Goal: Task Accomplishment & Management: Manage account settings

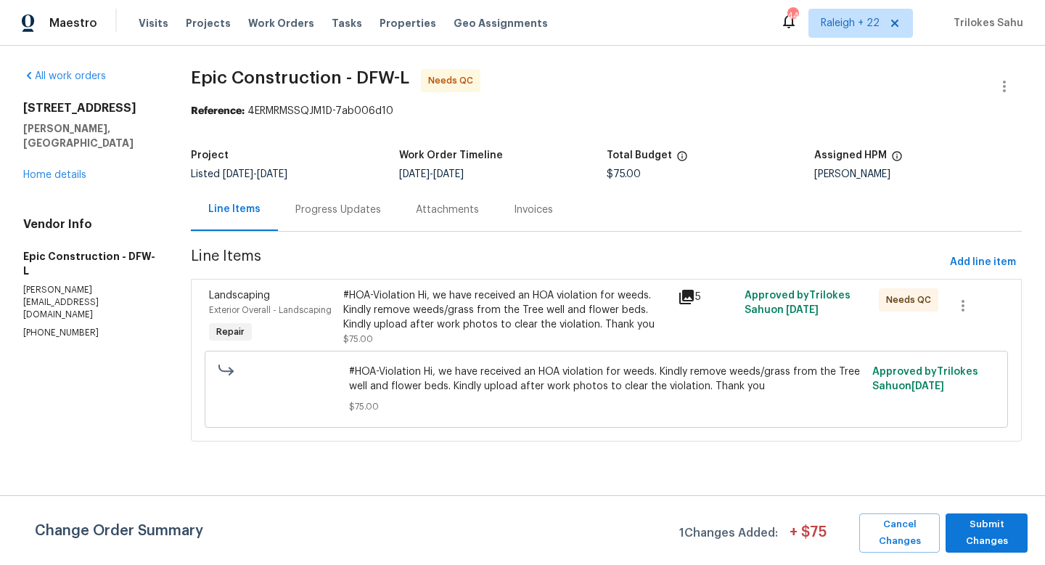
click at [357, 216] on div "Progress Updates" at bounding box center [338, 209] width 86 height 15
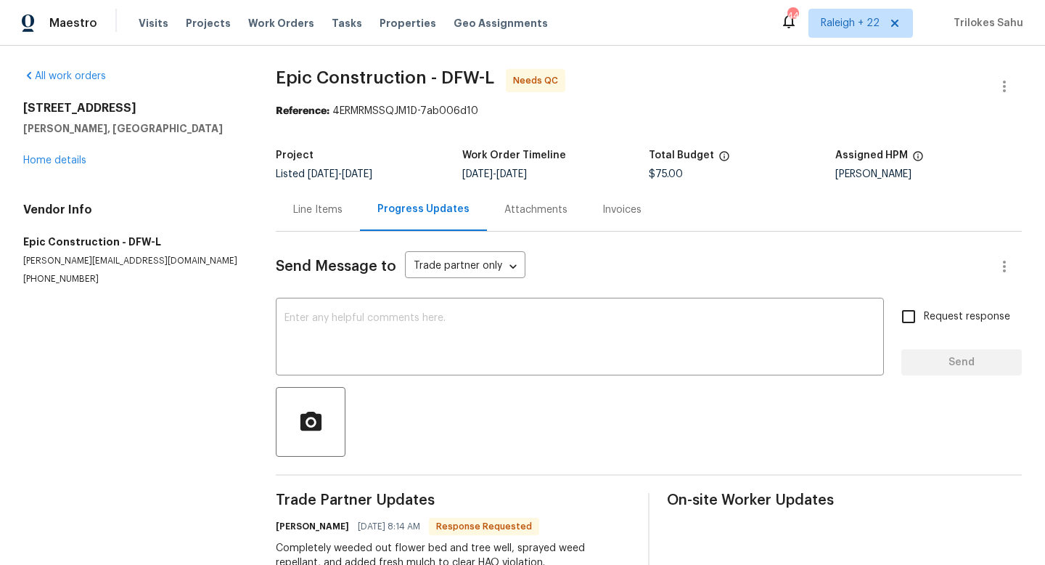
scroll to position [102, 0]
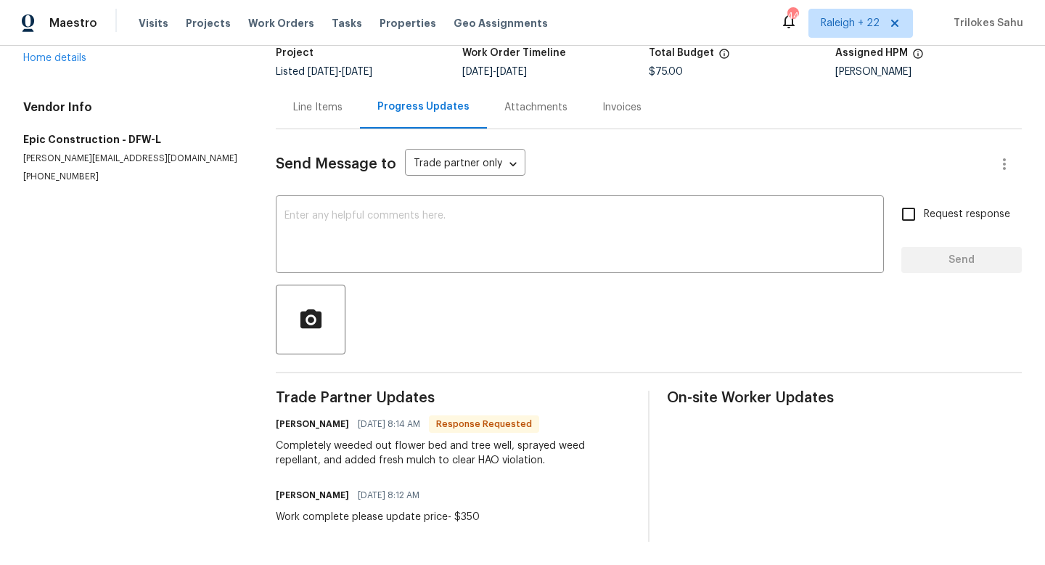
click at [316, 108] on div "Line Items" at bounding box center [317, 107] width 49 height 15
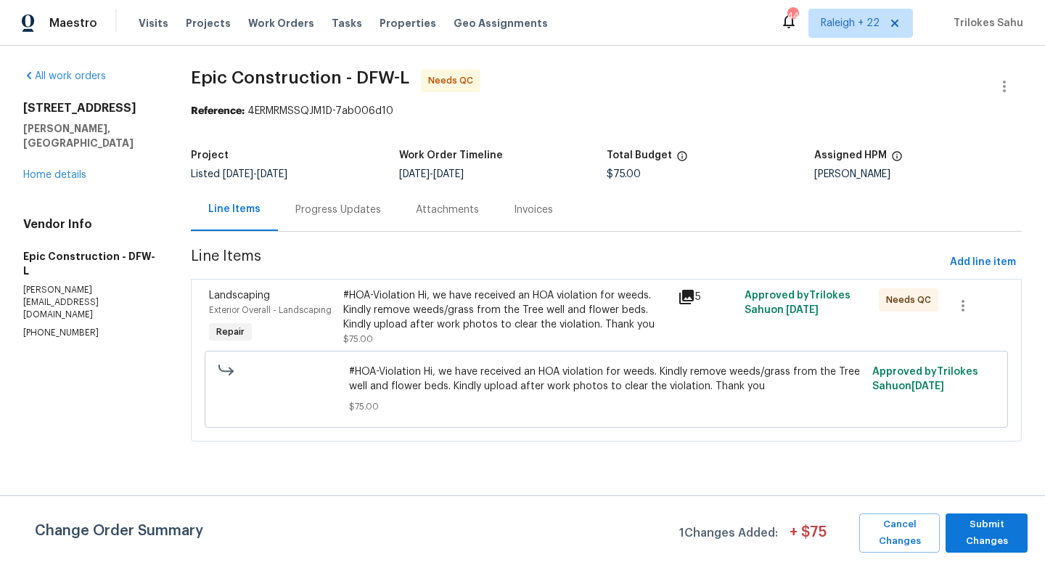
click at [419, 308] on div "#HOA-Violation Hi, we have received an HOA violation for weeds. Kindly remove w…" at bounding box center [506, 310] width 326 height 44
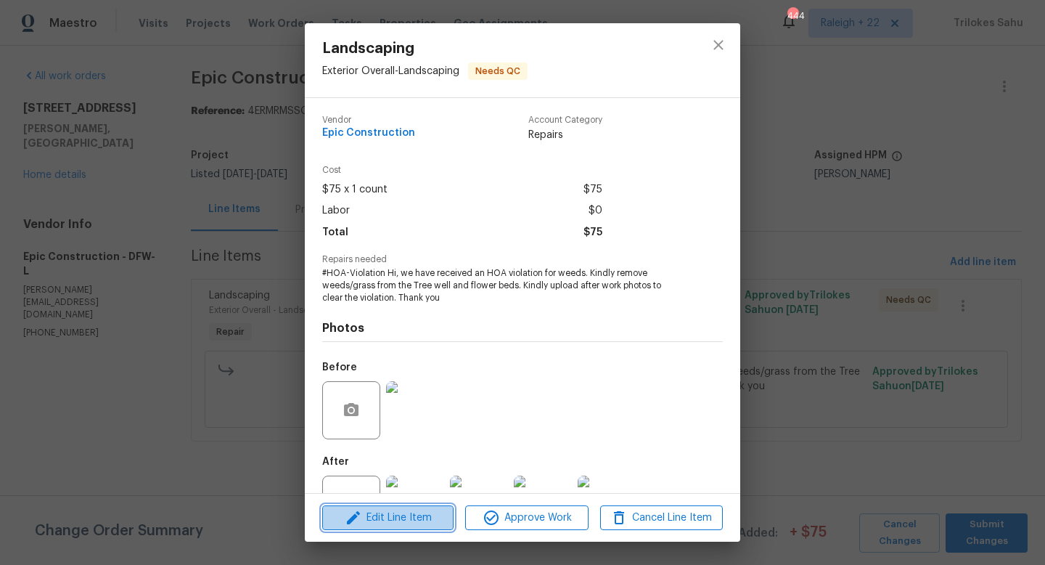
click at [405, 513] on span "Edit Line Item" at bounding box center [388, 518] width 123 height 18
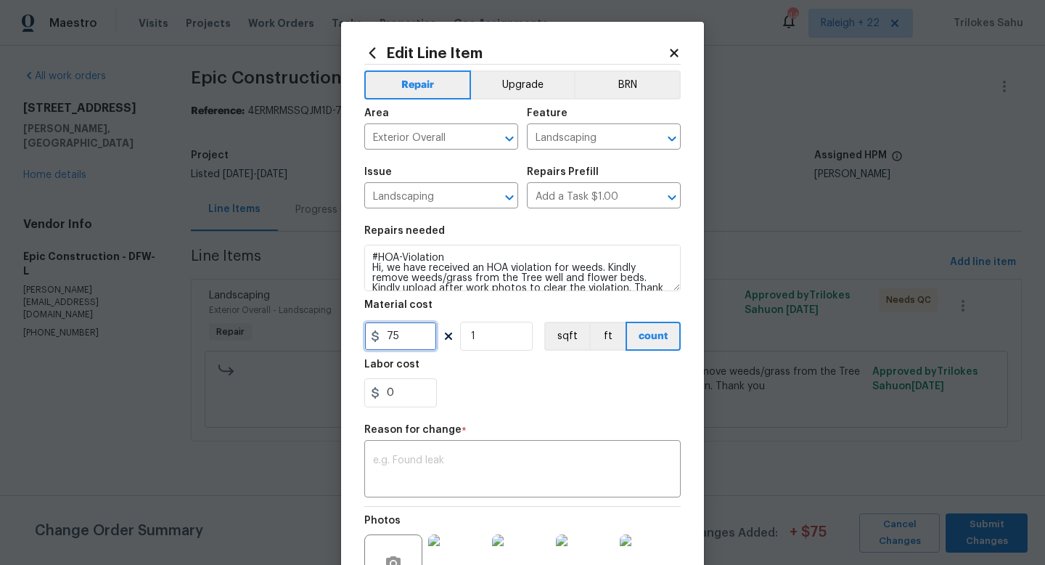
drag, startPoint x: 403, startPoint y: 343, endPoint x: 388, endPoint y: 343, distance: 14.5
click at [388, 343] on input "75" at bounding box center [400, 335] width 73 height 29
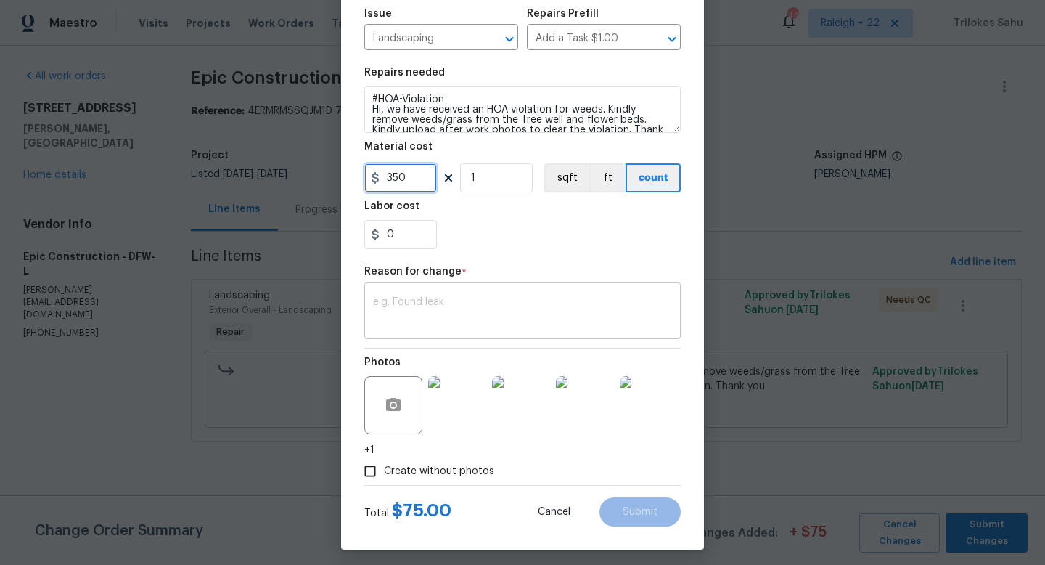
type input "350"
click at [464, 310] on textarea at bounding box center [522, 312] width 299 height 30
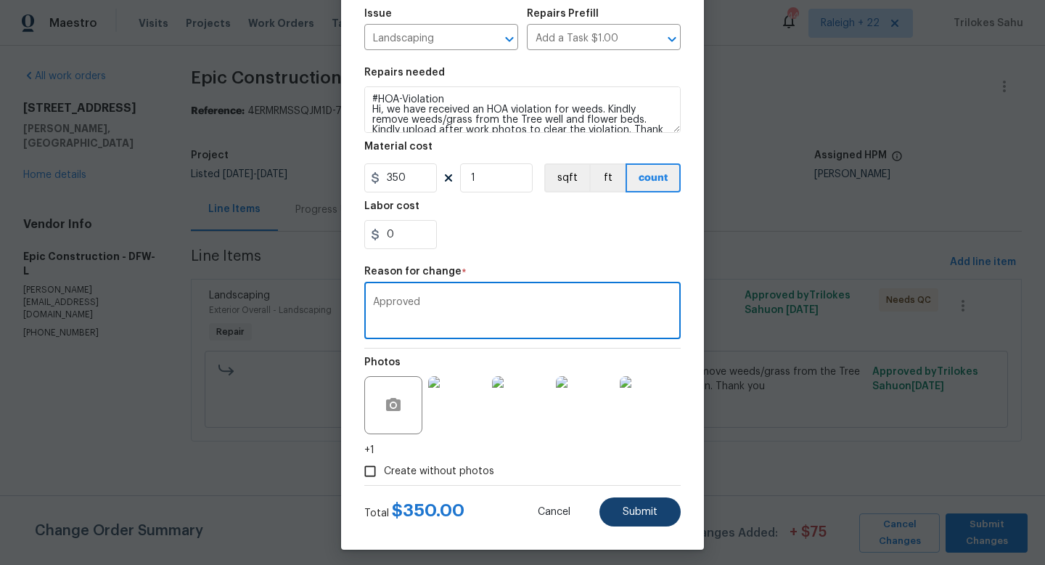
type textarea "Approved"
click at [644, 519] on button "Submit" at bounding box center [639, 511] width 81 height 29
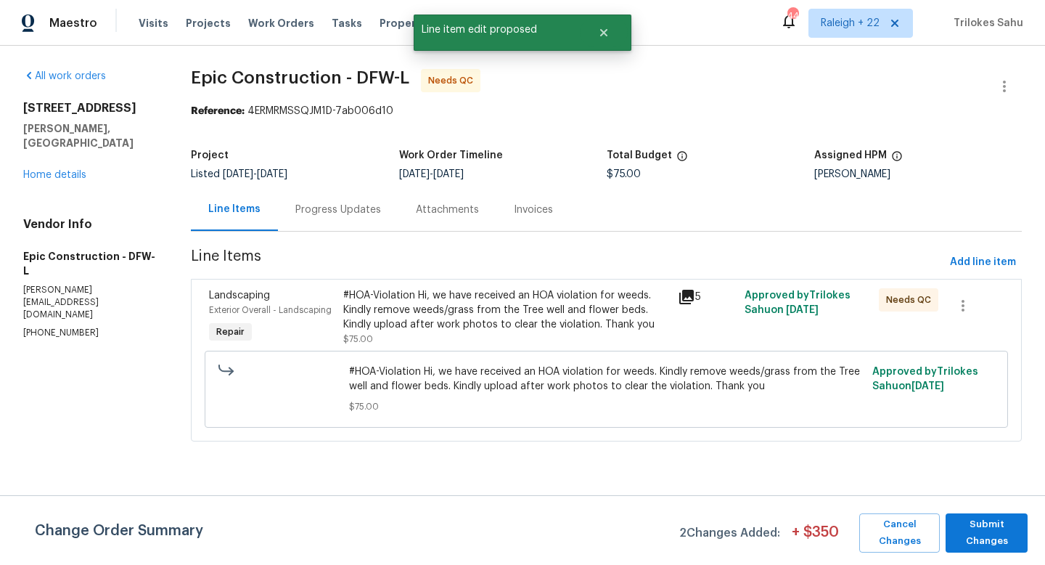
scroll to position [0, 0]
click at [969, 521] on span "Submit Changes" at bounding box center [986, 532] width 67 height 33
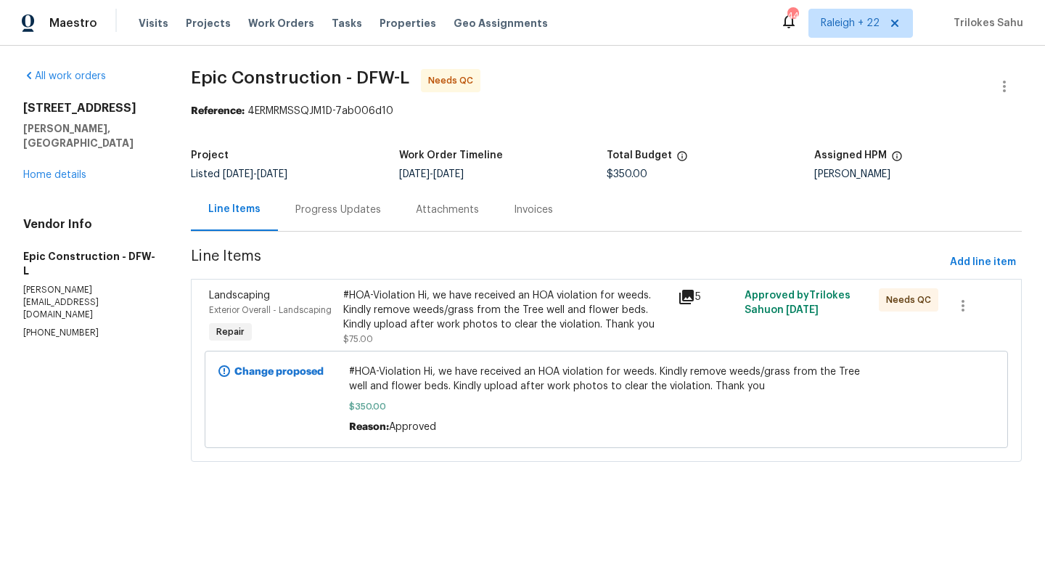
click at [411, 311] on div "#HOA-Violation Hi, we have received an HOA violation for weeds. Kindly remove w…" at bounding box center [506, 310] width 326 height 44
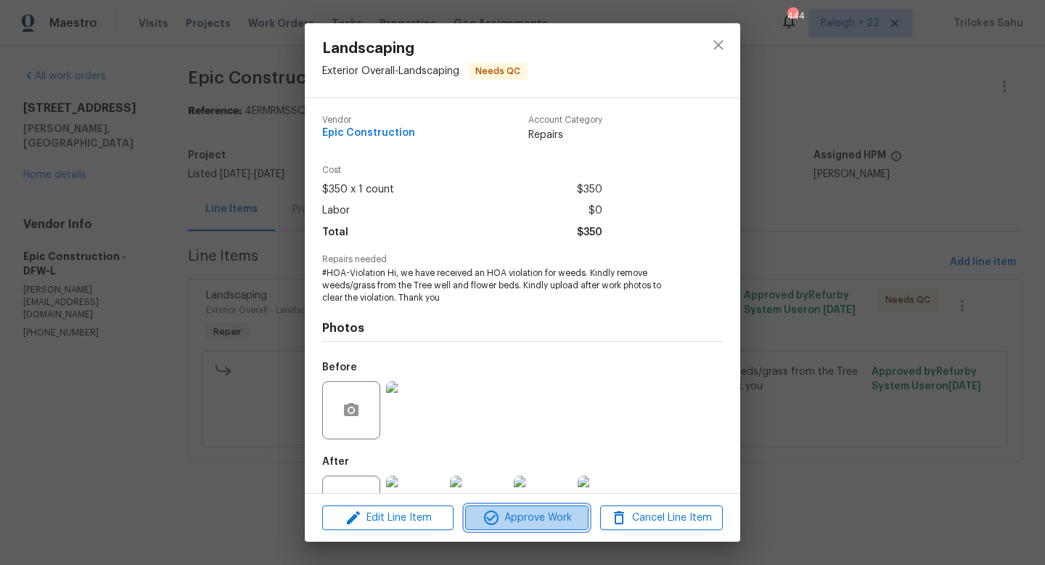
click at [513, 509] on span "Approve Work" at bounding box center [526, 518] width 114 height 18
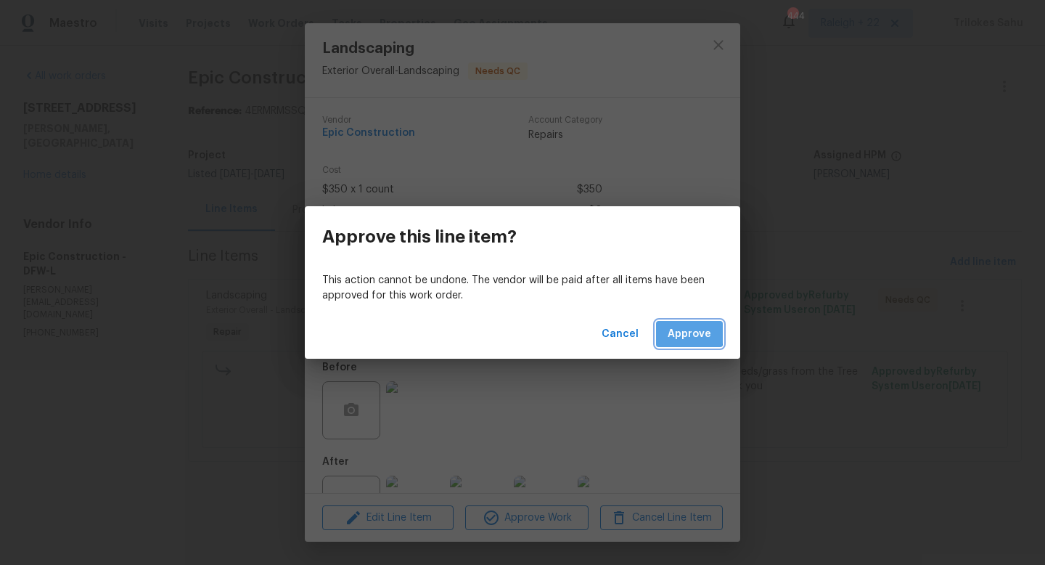
click at [668, 330] on button "Approve" at bounding box center [689, 334] width 67 height 27
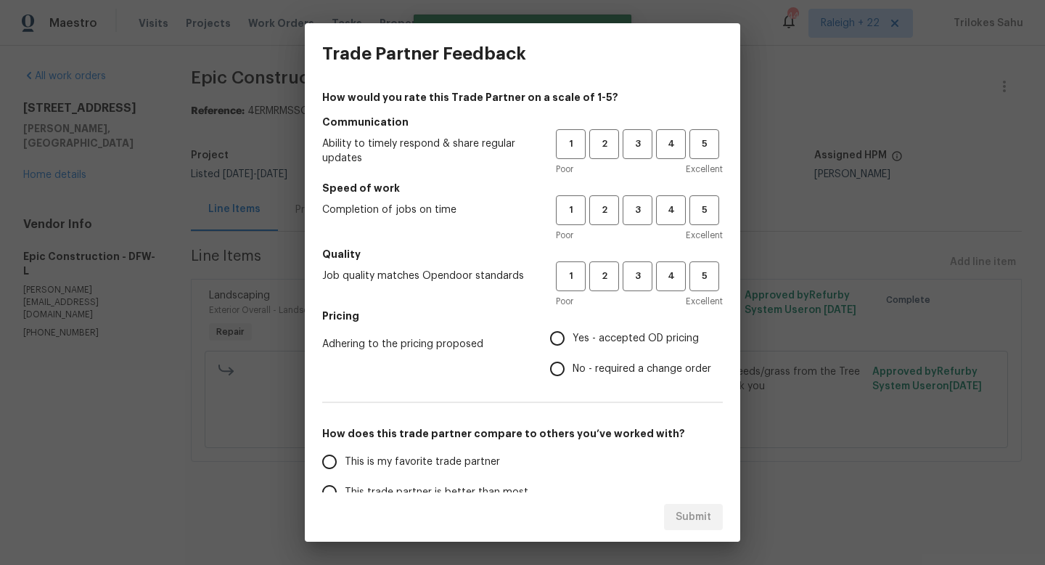
click at [696, 163] on span "Excellent" at bounding box center [704, 169] width 37 height 15
click at [696, 157] on button "5" at bounding box center [704, 144] width 30 height 30
click at [696, 213] on span "5" at bounding box center [704, 210] width 27 height 17
click at [696, 271] on span "5" at bounding box center [704, 276] width 27 height 17
click at [579, 337] on span "Yes - accepted OD pricing" at bounding box center [636, 338] width 126 height 15
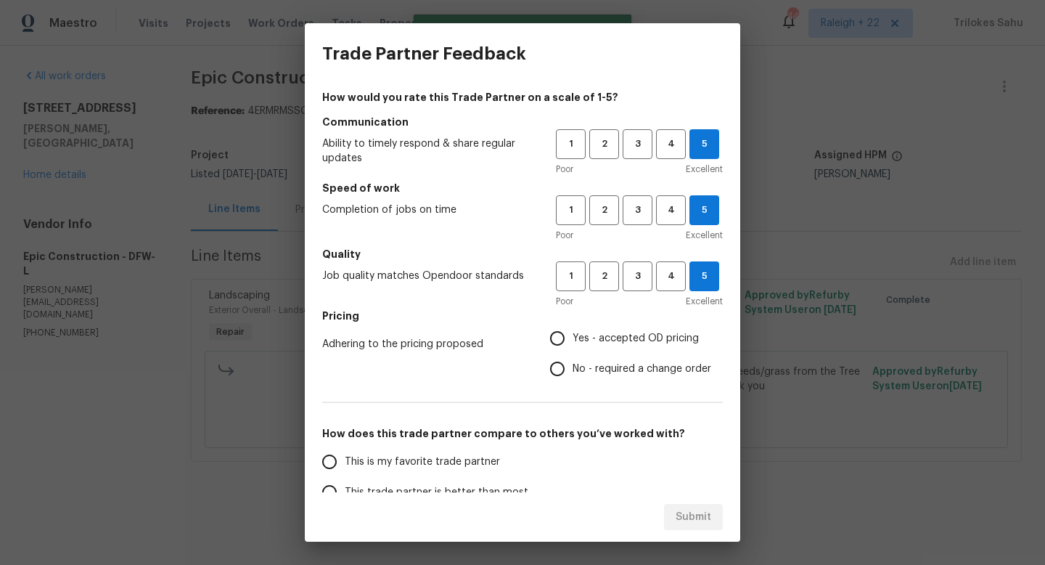
click at [573, 337] on input "Yes - accepted OD pricing" at bounding box center [557, 338] width 30 height 30
radio input "true"
click at [423, 451] on label "This is my favorite trade partner" at bounding box center [428, 461] width 229 height 30
click at [345, 451] on input "This is my favorite trade partner" at bounding box center [329, 461] width 30 height 30
click at [681, 513] on span "Submit" at bounding box center [694, 517] width 36 height 18
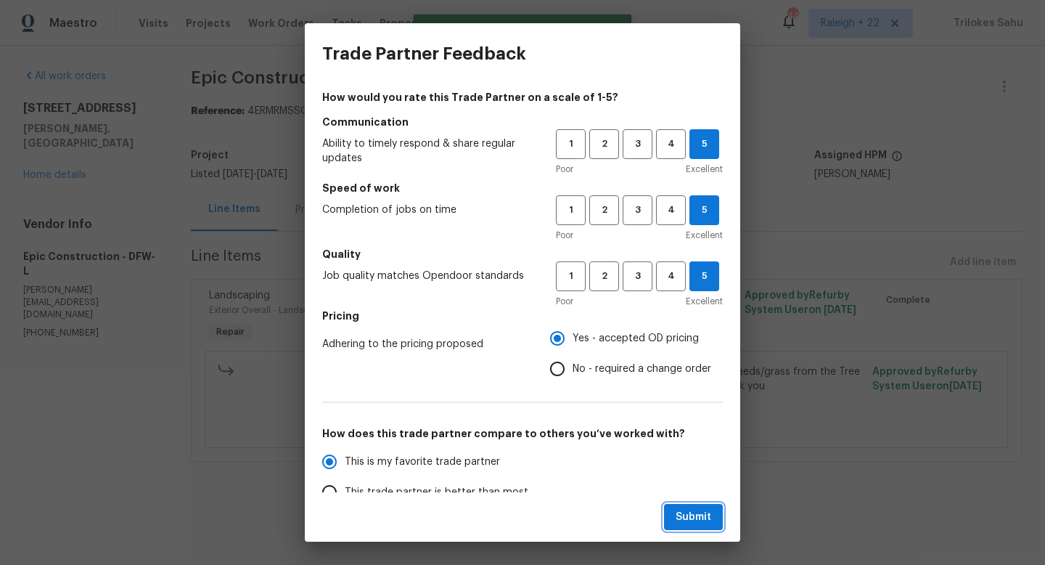
radio input "true"
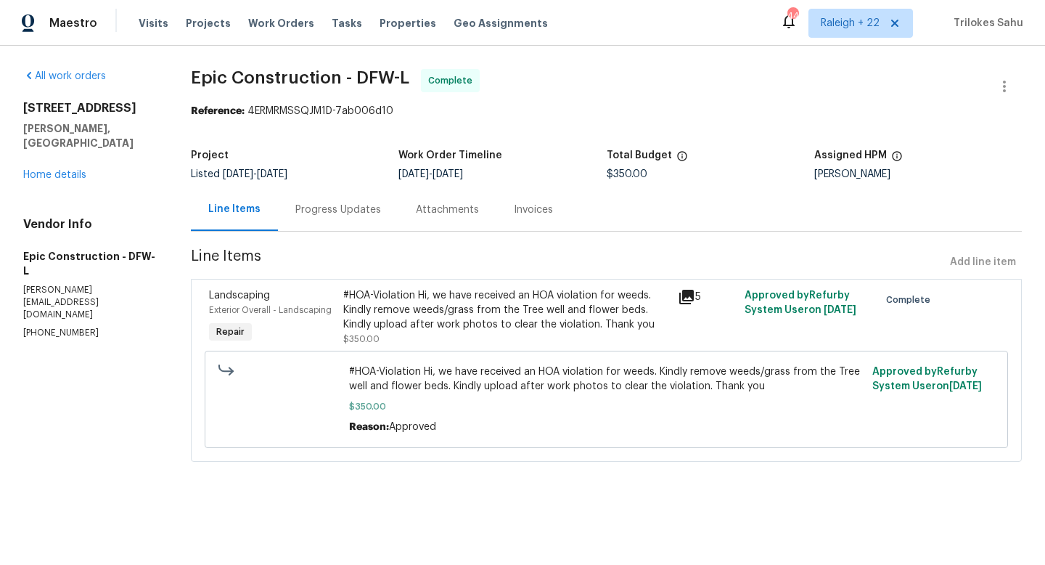
click at [337, 206] on div "Progress Updates" at bounding box center [338, 209] width 86 height 15
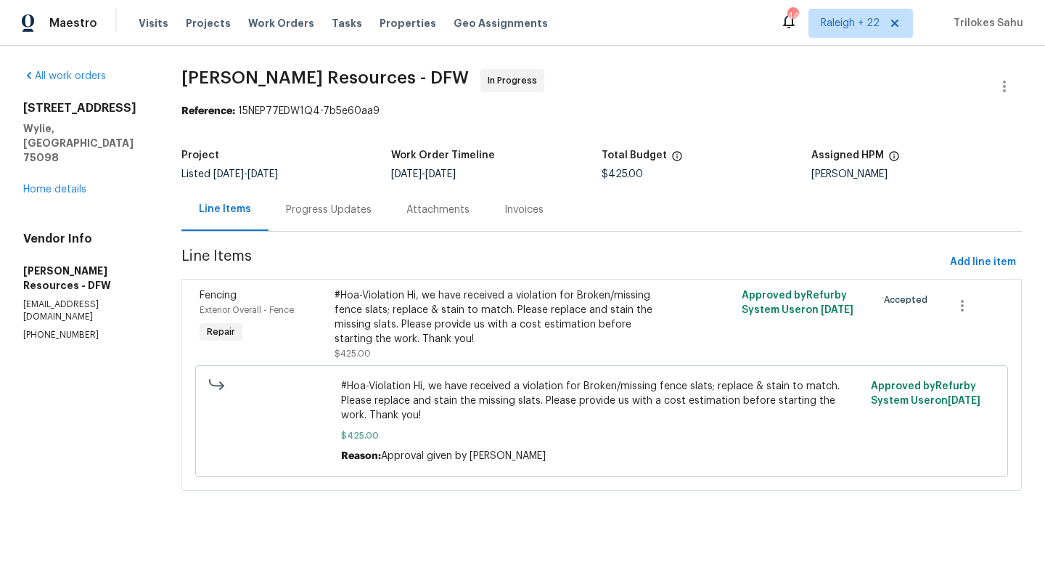
click at [372, 213] on div "Progress Updates" at bounding box center [329, 209] width 86 height 15
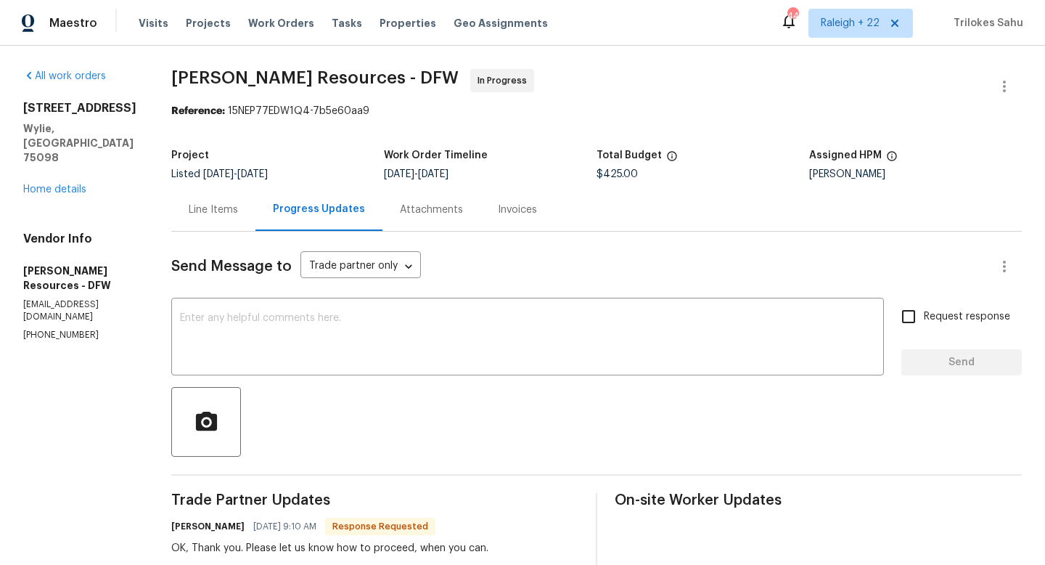
click at [254, 218] on div "Line Items" at bounding box center [213, 209] width 84 height 43
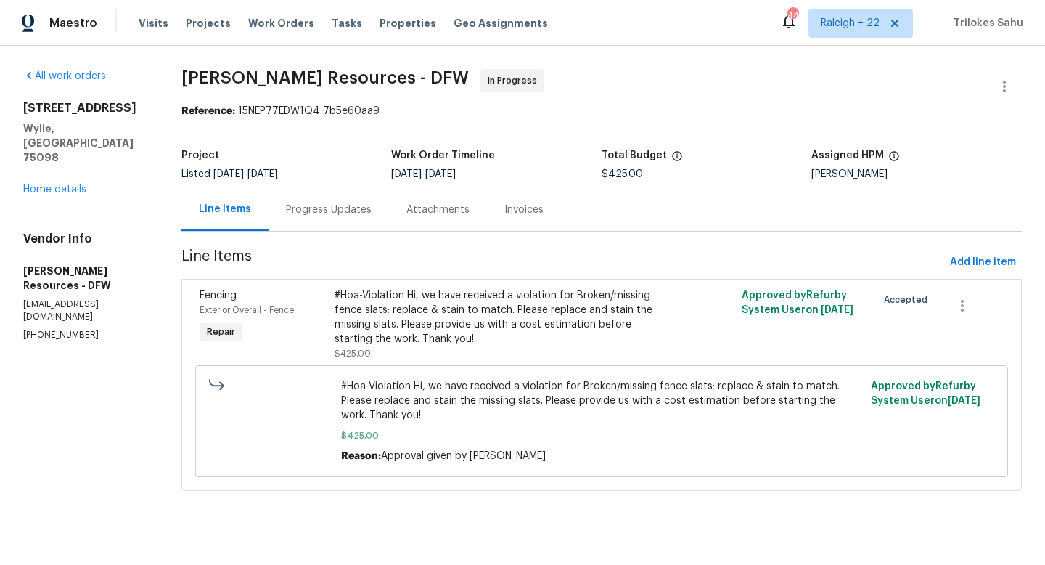
click at [338, 223] on div "Progress Updates" at bounding box center [328, 209] width 120 height 43
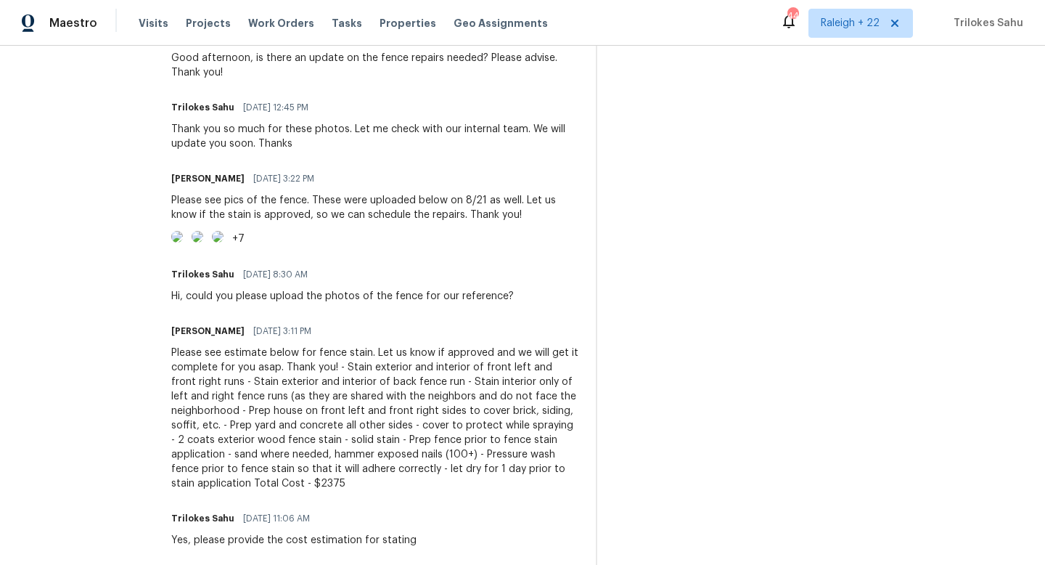
scroll to position [647, 0]
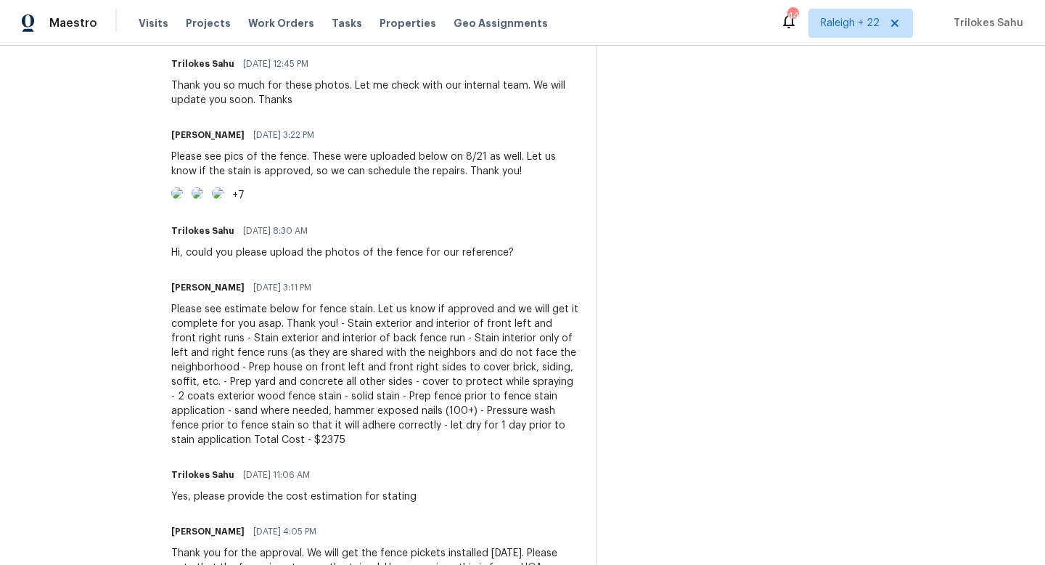
click at [183, 199] on img at bounding box center [177, 193] width 12 height 12
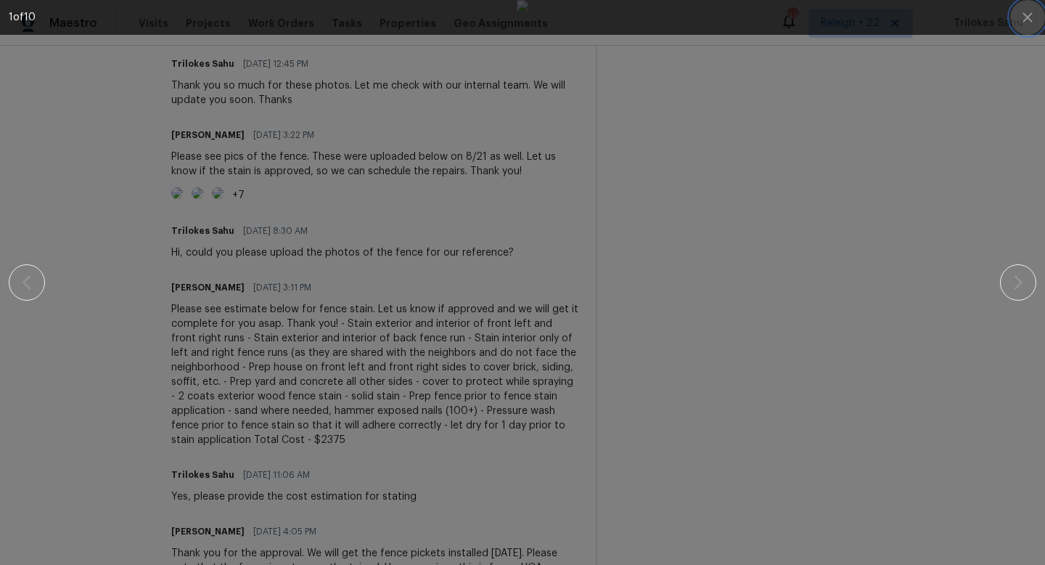
click at [1027, 22] on icon "button" at bounding box center [1027, 17] width 17 height 17
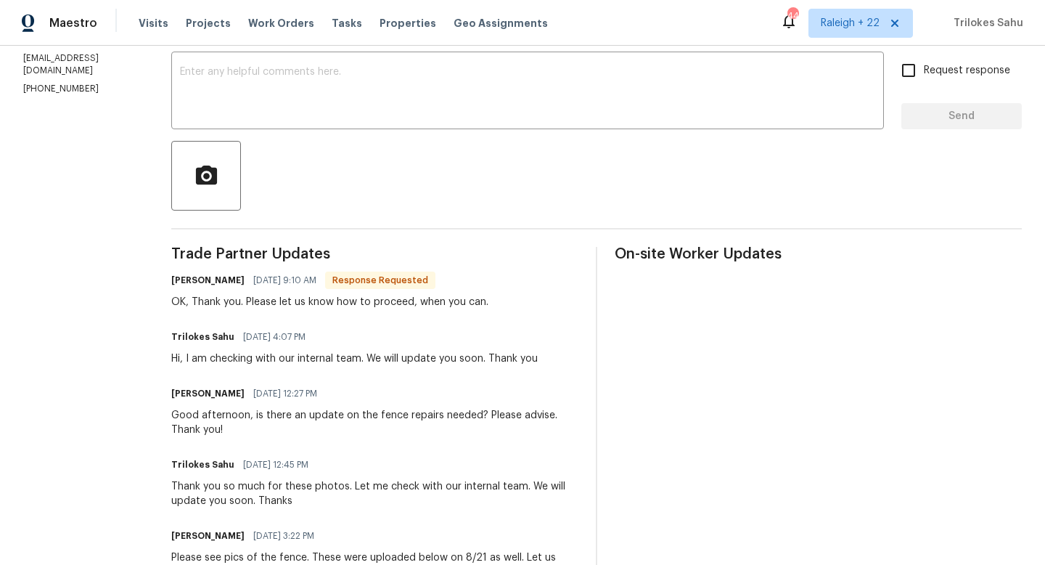
scroll to position [225, 0]
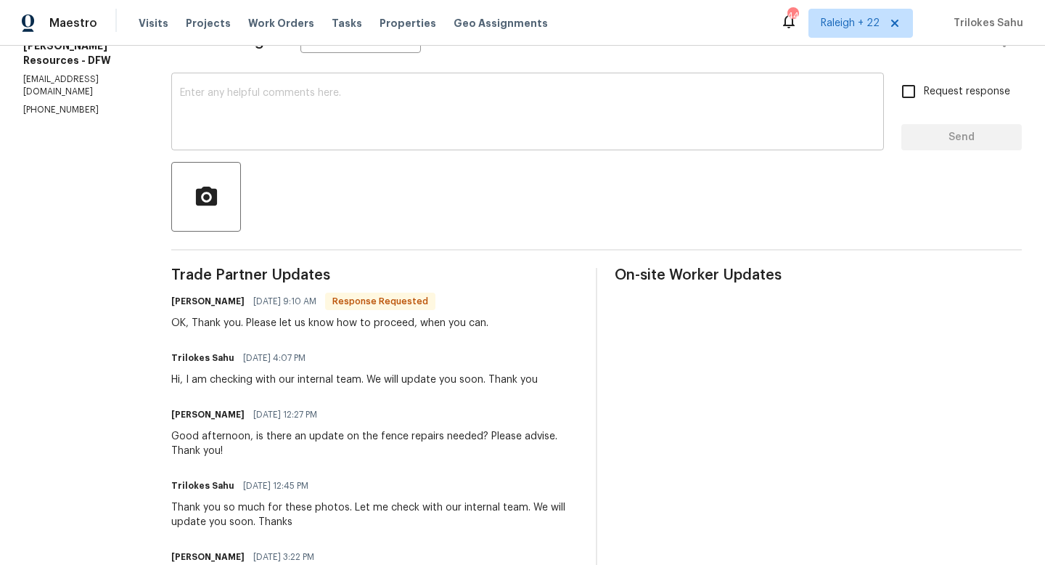
click at [395, 117] on textarea at bounding box center [527, 113] width 695 height 51
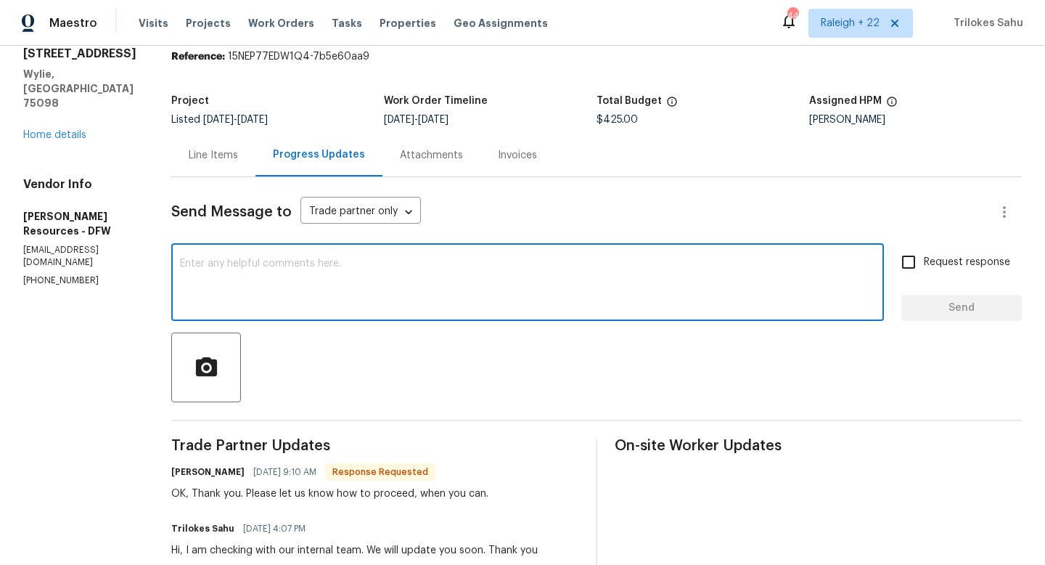
scroll to position [28, 0]
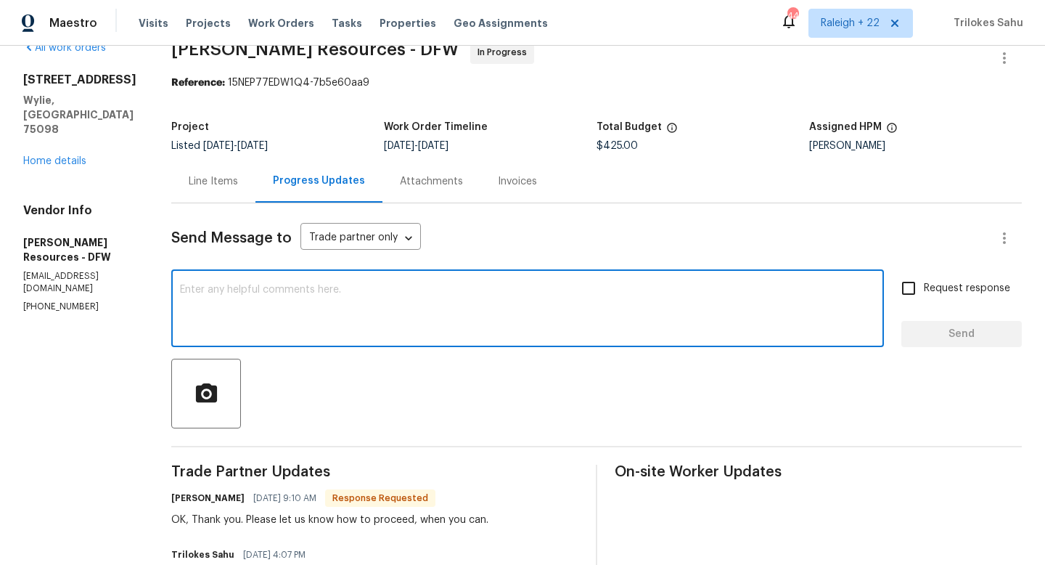
click at [244, 193] on div "Line Items" at bounding box center [213, 181] width 84 height 43
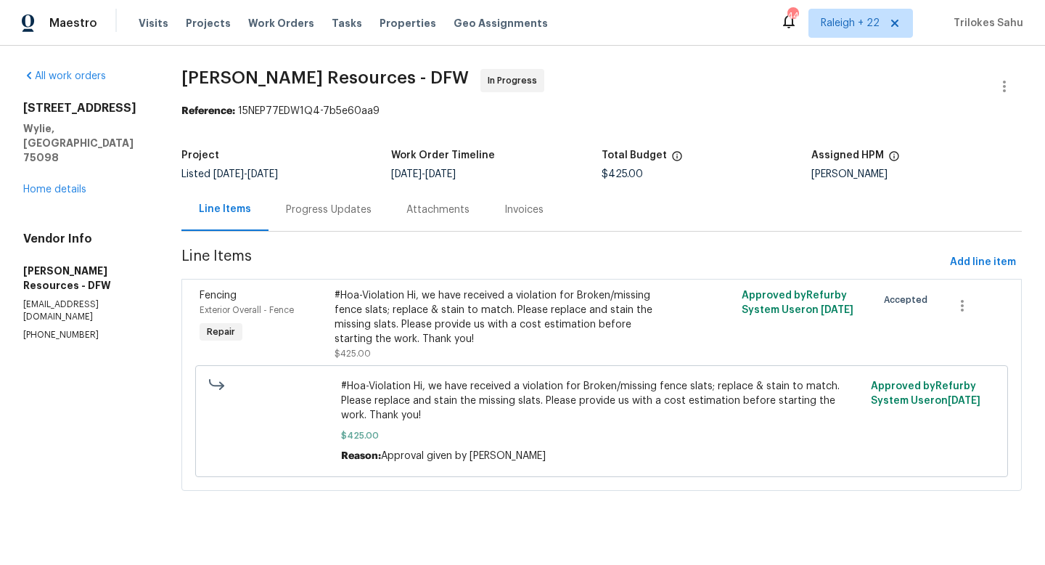
click at [420, 339] on div "#Hoa-Violation Hi, we have received a violation for Broken/missing fence slats;…" at bounding box center [500, 317] width 330 height 58
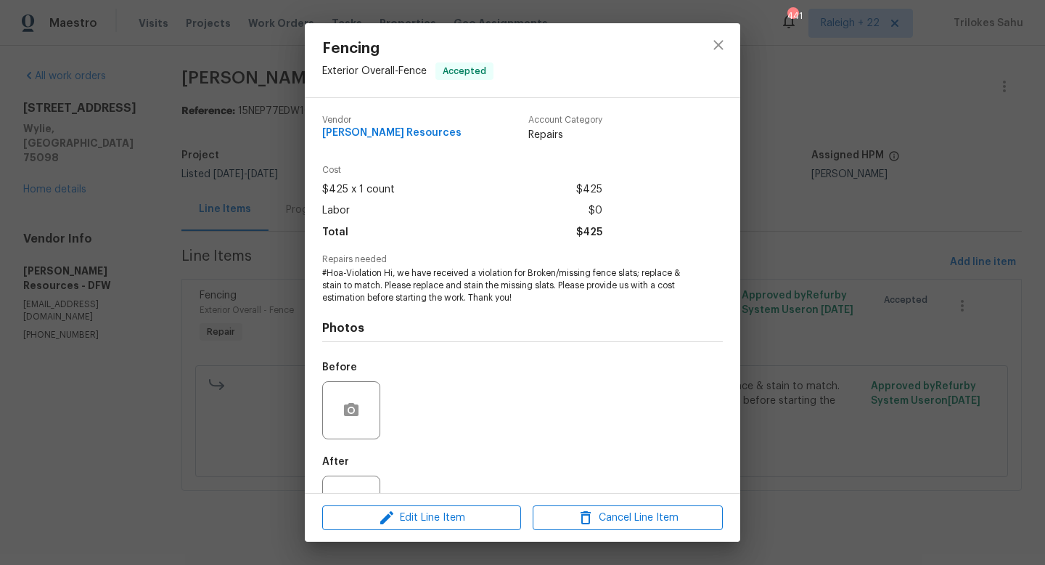
scroll to position [55, 0]
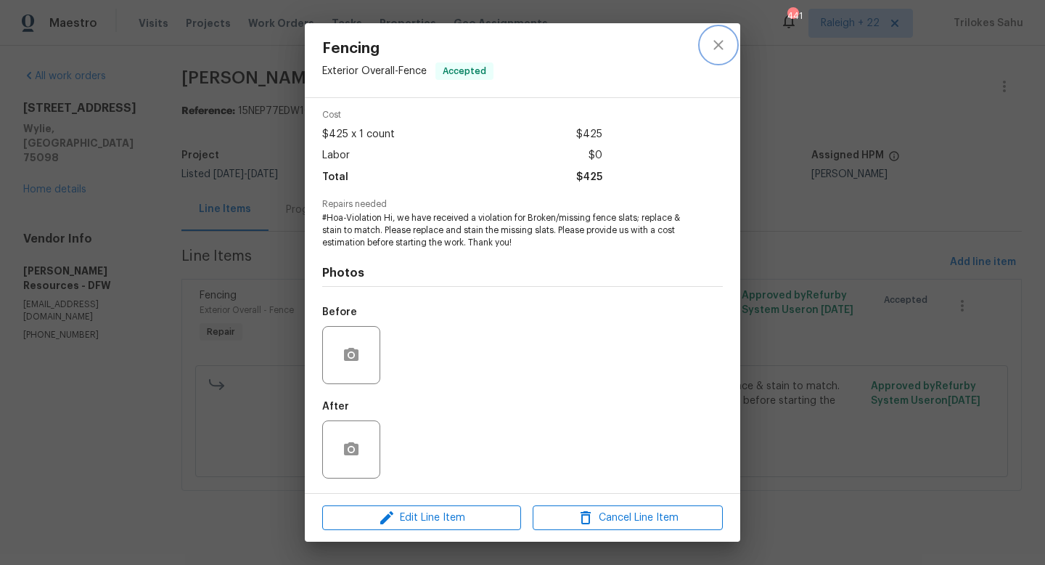
click at [716, 41] on icon "close" at bounding box center [718, 44] width 17 height 17
